Goal: Information Seeking & Learning: Learn about a topic

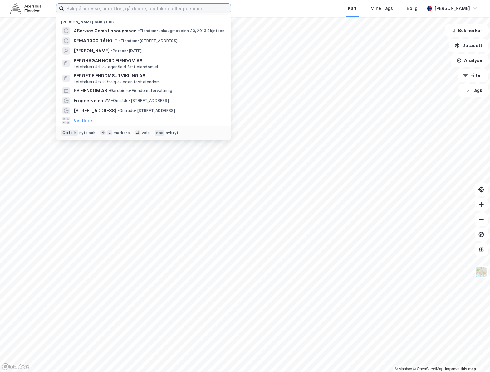
click at [99, 6] on input at bounding box center [147, 8] width 167 height 9
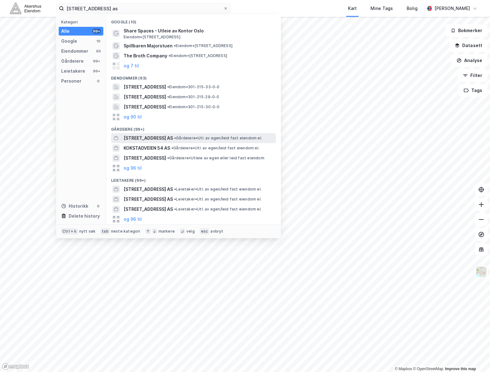
click at [175, 139] on span "•" at bounding box center [175, 138] width 2 height 5
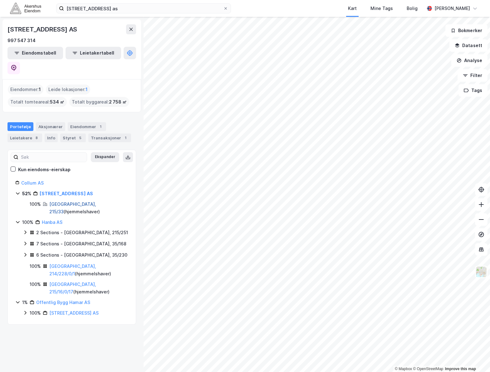
click at [62, 202] on link "Oslo, 215/33" at bounding box center [72, 208] width 47 height 13
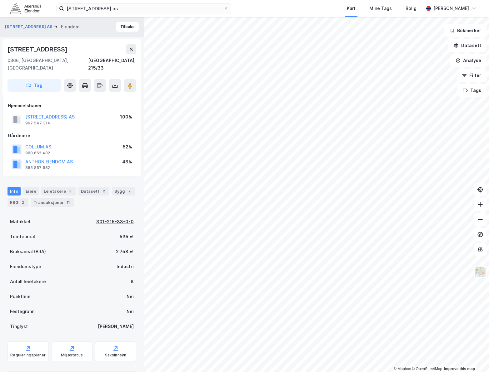
click at [98, 218] on div "301-215-33-0-0" at bounding box center [114, 221] width 37 height 7
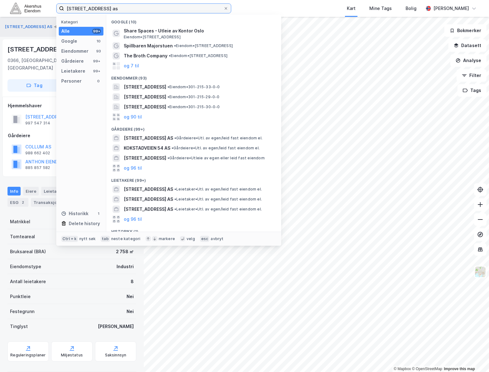
click at [205, 6] on input "bogstadveien 54 as" at bounding box center [143, 8] width 159 height 9
paste input "deli tomteutvikling AS"
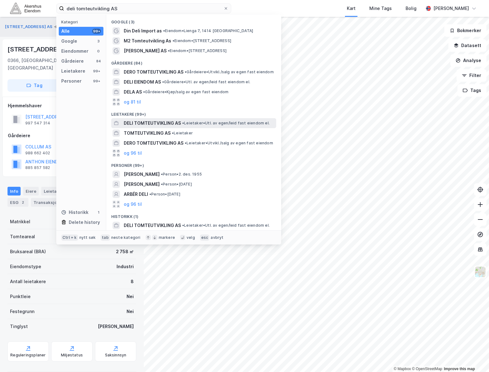
click at [194, 124] on span "• Leietaker • Utl. av egen/leid fast eiendom el." at bounding box center [225, 123] width 87 height 5
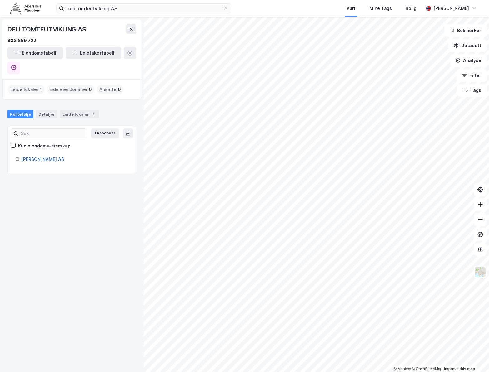
click at [27, 157] on link "Deli Tomteutvikling AS" at bounding box center [42, 159] width 43 height 5
click at [52, 157] on link "Deli Tomteutvikling AS" at bounding box center [42, 159] width 43 height 5
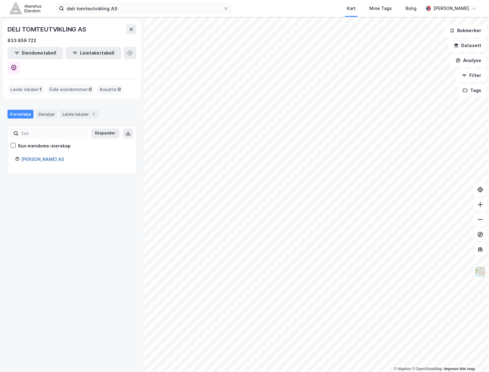
click at [52, 157] on link "Deli Tomteutvikling AS" at bounding box center [42, 159] width 43 height 5
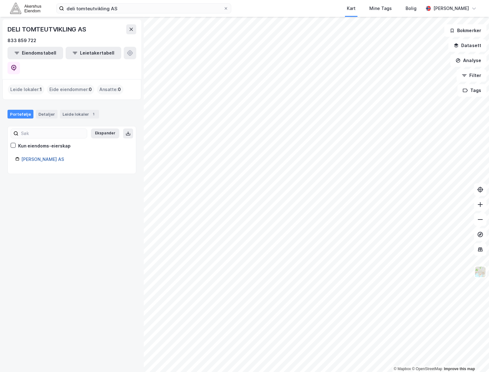
click at [52, 157] on link "Deli Tomteutvikling AS" at bounding box center [42, 159] width 43 height 5
drag, startPoint x: 51, startPoint y: 149, endPoint x: 46, endPoint y: 154, distance: 7.5
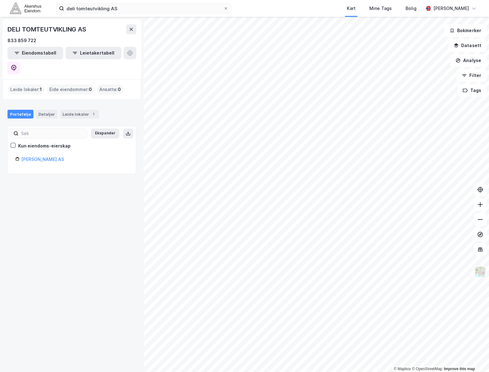
click at [48, 154] on div "Ekspander Kun eiendoms-eierskap Deli Tomteutvikling AS" at bounding box center [71, 150] width 129 height 48
click at [47, 139] on div "Ekspander Kun eiendoms-eierskap Deli Tomteutvikling AS" at bounding box center [71, 150] width 113 height 32
click at [47, 157] on link "Deli Tomteutvikling AS" at bounding box center [42, 159] width 43 height 5
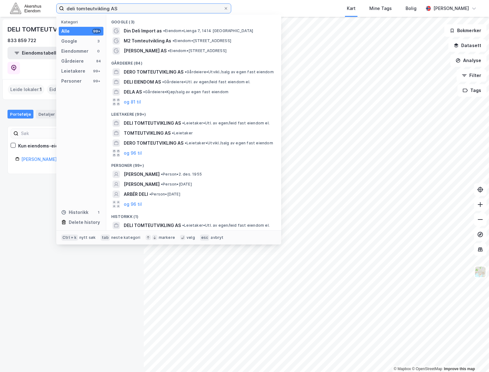
click at [178, 8] on input "deli tomteutvikling AS" at bounding box center [143, 8] width 159 height 9
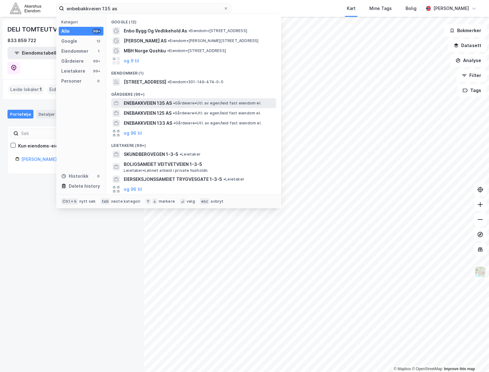
click at [179, 106] on div "ENEBAKKVEIEN 135 AS • Gårdeiere • Utl. av egen/leid fast eiendom el." at bounding box center [199, 103] width 151 height 7
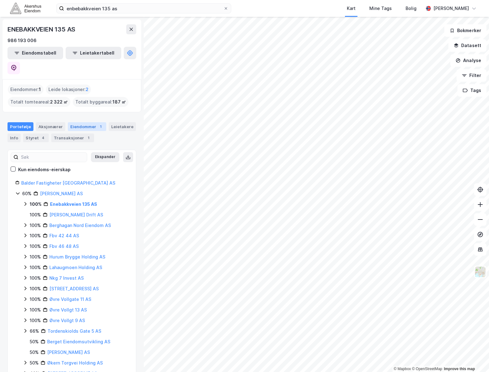
click at [79, 122] on div "Eiendommer 1" at bounding box center [87, 126] width 38 height 9
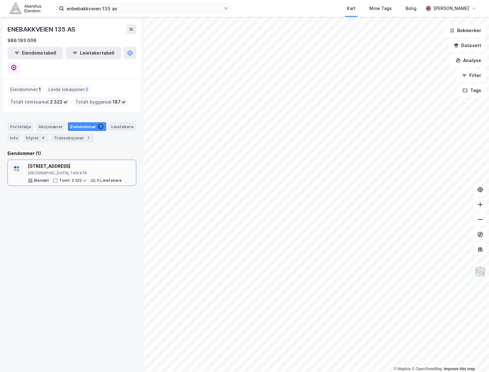
click at [48, 163] on div "Enebakkveien 135" at bounding box center [75, 166] width 94 height 7
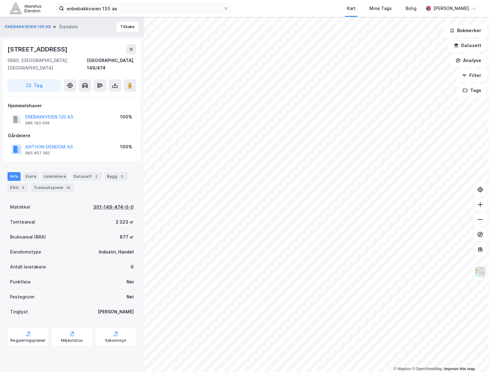
click at [123, 204] on div "301-149-474-0-0" at bounding box center [113, 207] width 41 height 7
click at [195, 7] on input "enbebakkveien 135 as" at bounding box center [143, 8] width 159 height 9
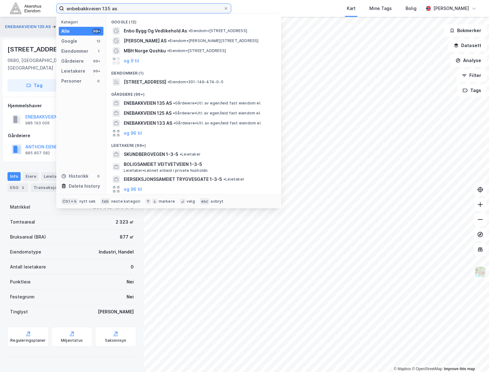
click at [195, 7] on input "enbebakkveien 135 as" at bounding box center [143, 8] width 159 height 9
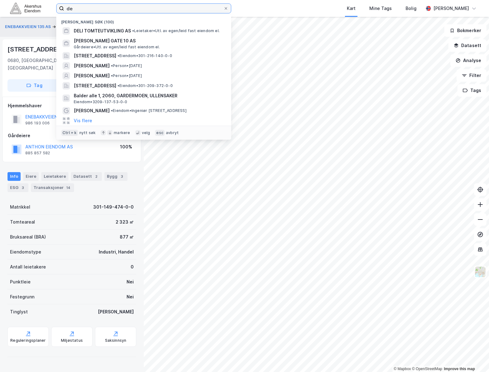
type input "d"
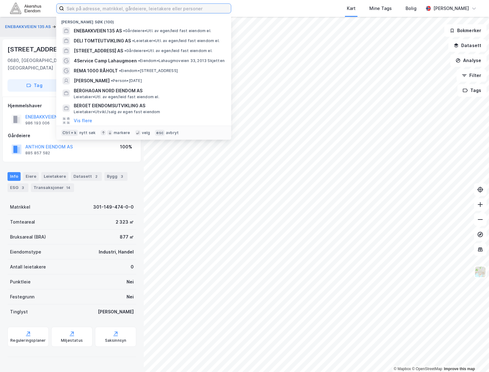
click at [146, 8] on input at bounding box center [147, 8] width 167 height 9
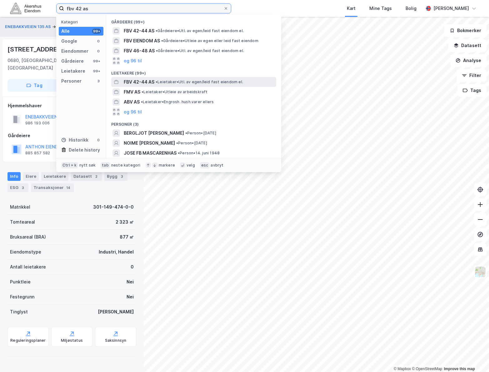
type input "fbv 42 as"
click at [222, 84] on span "• Leietaker • Utl. av egen/leid fast eiendom el." at bounding box center [198, 82] width 87 height 5
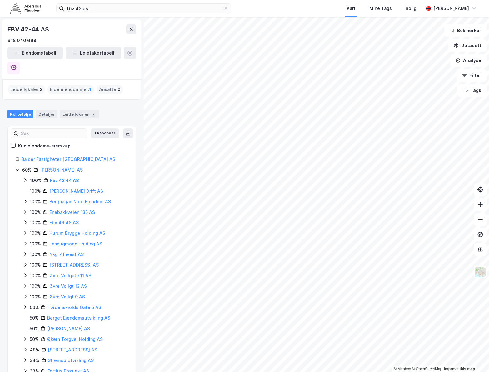
drag, startPoint x: 74, startPoint y: 75, endPoint x: 78, endPoint y: 74, distance: 3.4
click at [75, 85] on div "Eide eiendommer : 1" at bounding box center [70, 90] width 47 height 10
click at [89, 86] on span "1" at bounding box center [90, 89] width 2 height 7
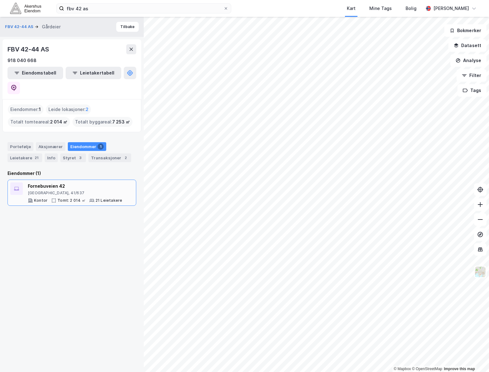
click at [81, 183] on div "Fornebuveien 42" at bounding box center [75, 186] width 94 height 7
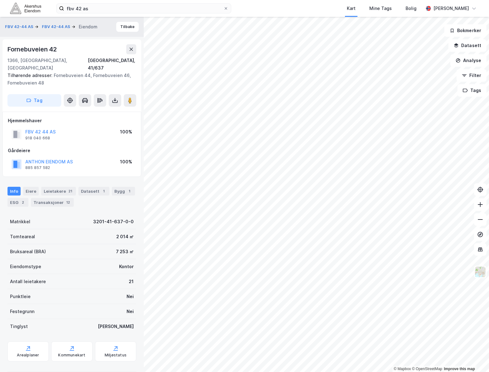
scroll to position [0, 0]
